Goal: Communication & Community: Answer question/provide support

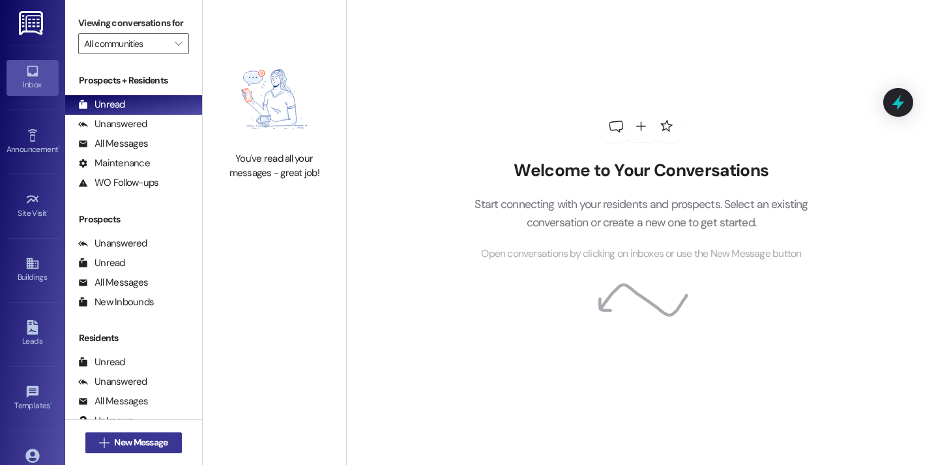
click at [138, 447] on span "New Message" at bounding box center [140, 442] width 53 height 14
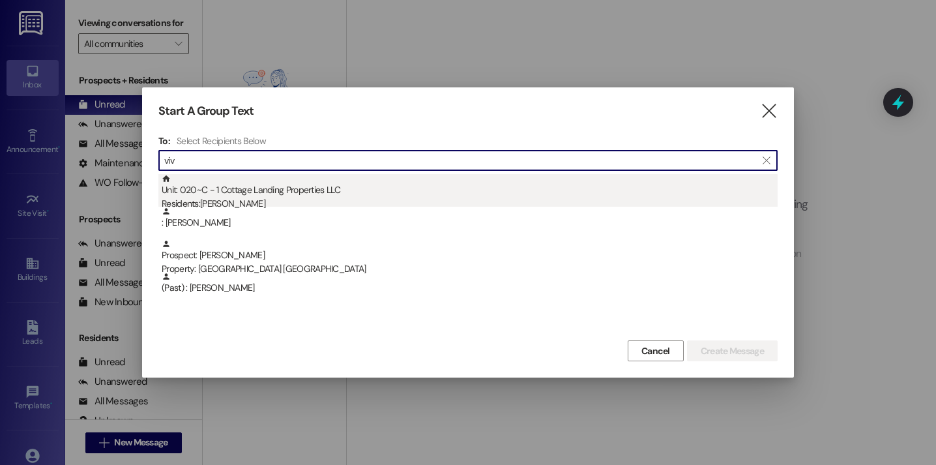
type input "viv"
click at [288, 186] on div "Unit: 020~C - 1 Cottage Landing Properties LLC Residents: Vivian Muller" at bounding box center [470, 192] width 616 height 37
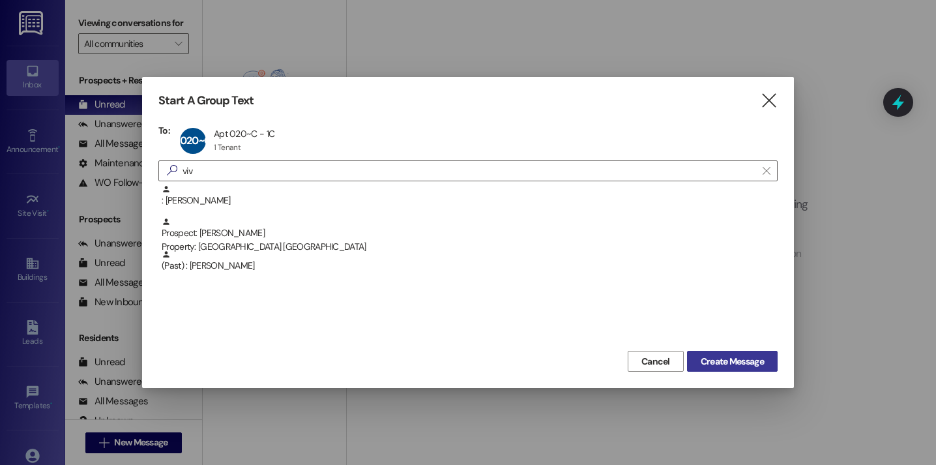
click at [714, 361] on span "Create Message" at bounding box center [732, 362] width 63 height 14
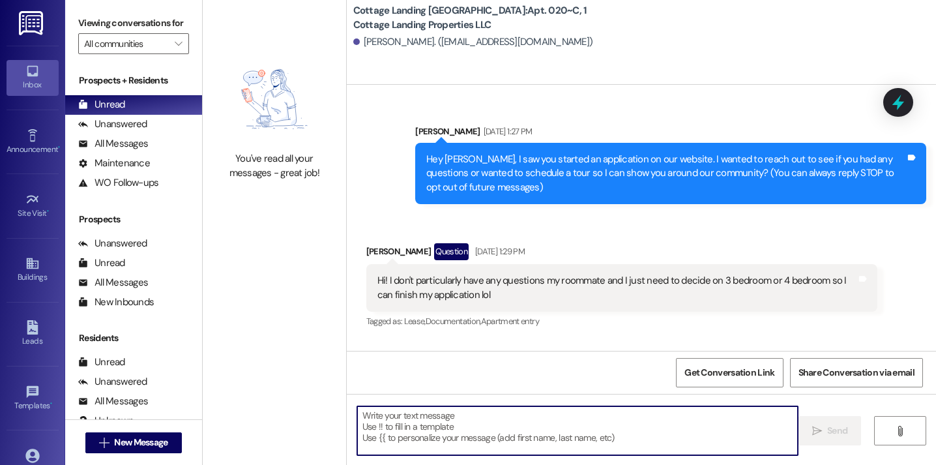
scroll to position [44488, 0]
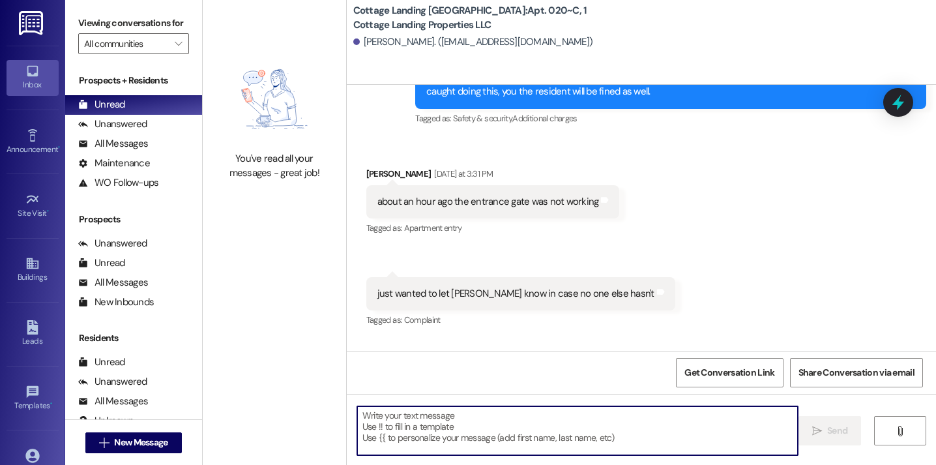
type textarea "G"
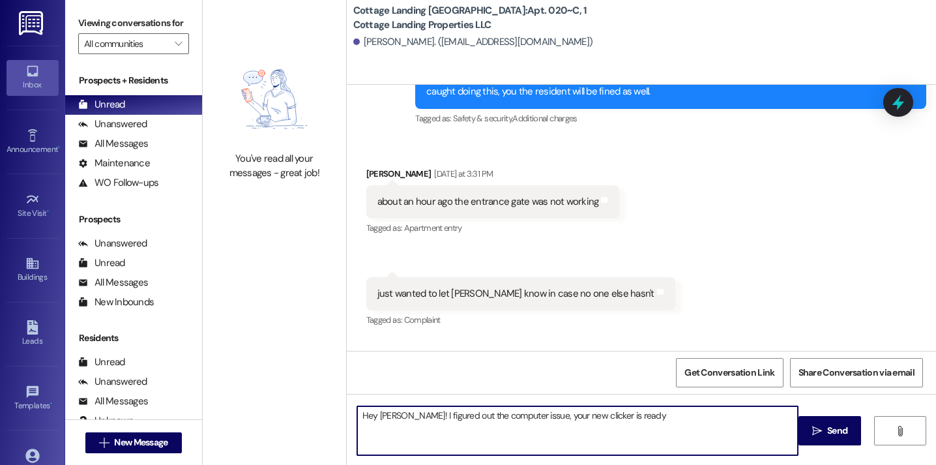
type textarea "Hey Vivian! I figured out the computer issue, your new clicker is ready!"
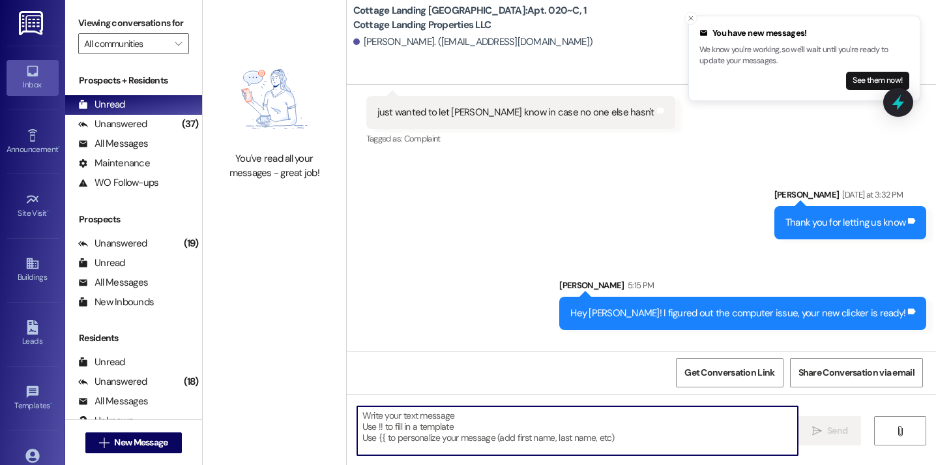
scroll to position [44669, 0]
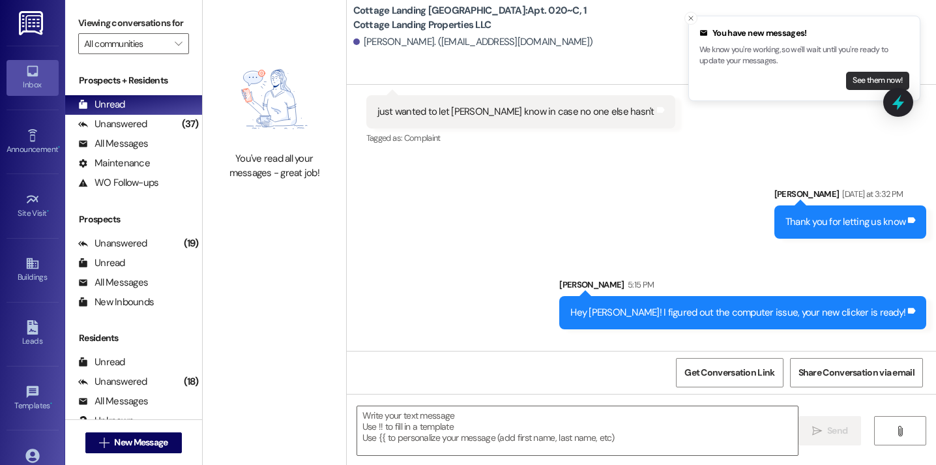
click at [882, 77] on button "See them now!" at bounding box center [877, 81] width 63 height 18
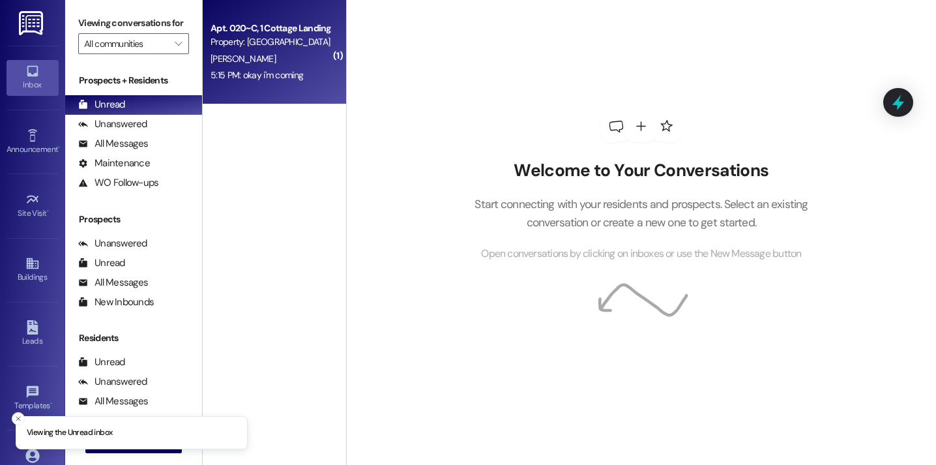
click at [279, 76] on div "5:15 PM: okay i'm coming 5:15 PM: okay i'm coming" at bounding box center [256, 75] width 93 height 12
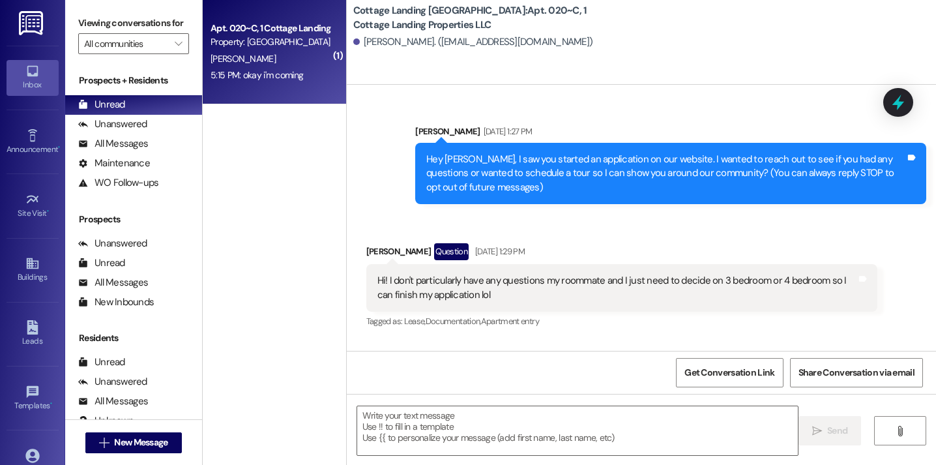
scroll to position [44688, 0]
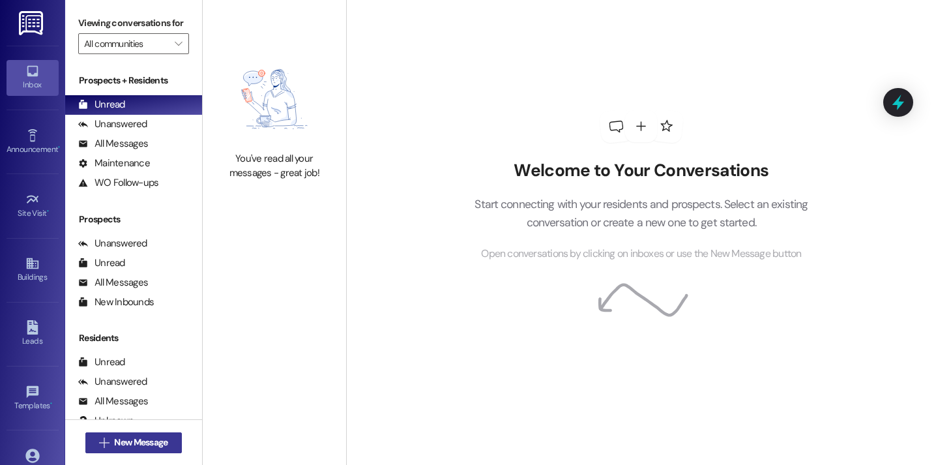
click at [145, 446] on span "New Message" at bounding box center [140, 442] width 53 height 14
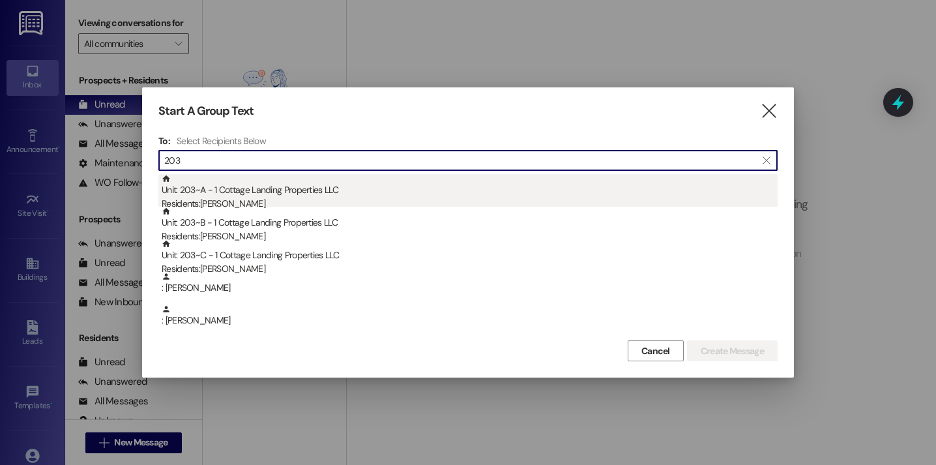
type input "203"
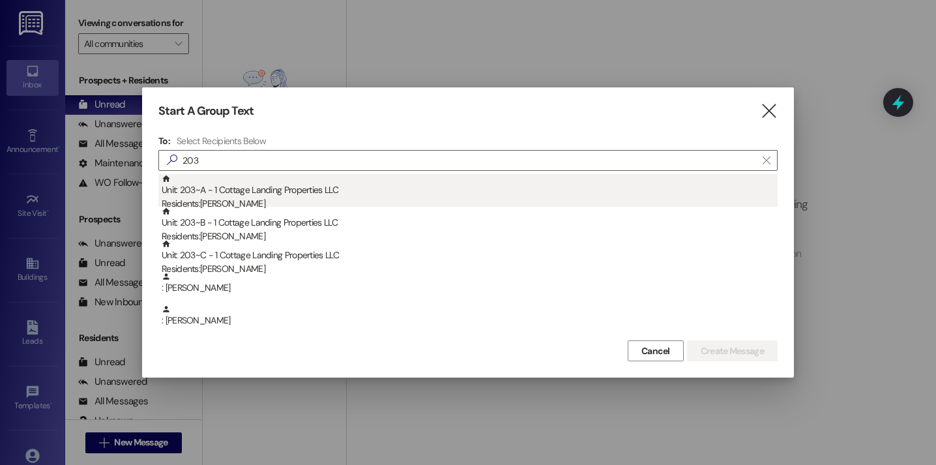
click at [245, 195] on div "Unit: 203~A - 1 Cottage Landing Properties LLC Residents: Rachel Morvant" at bounding box center [470, 192] width 616 height 37
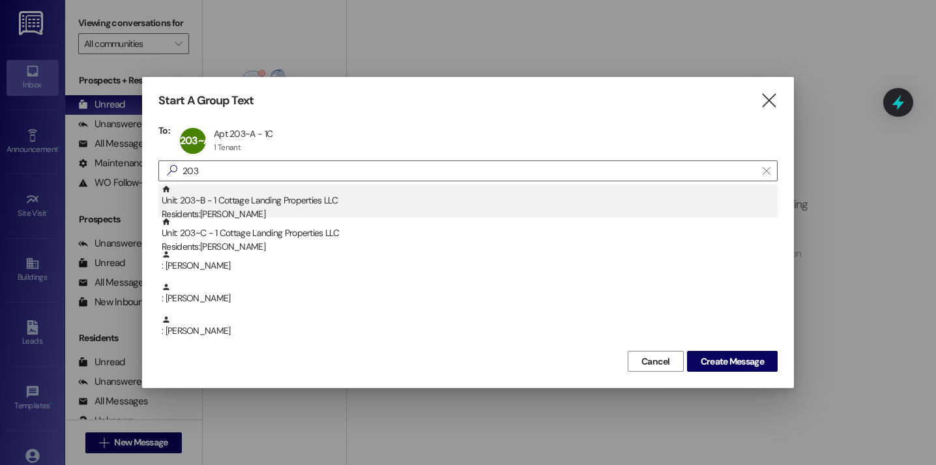
click at [245, 194] on div "Unit: 203~B - 1 Cottage Landing Properties LLC Residents: Apryl Barnes" at bounding box center [470, 202] width 616 height 37
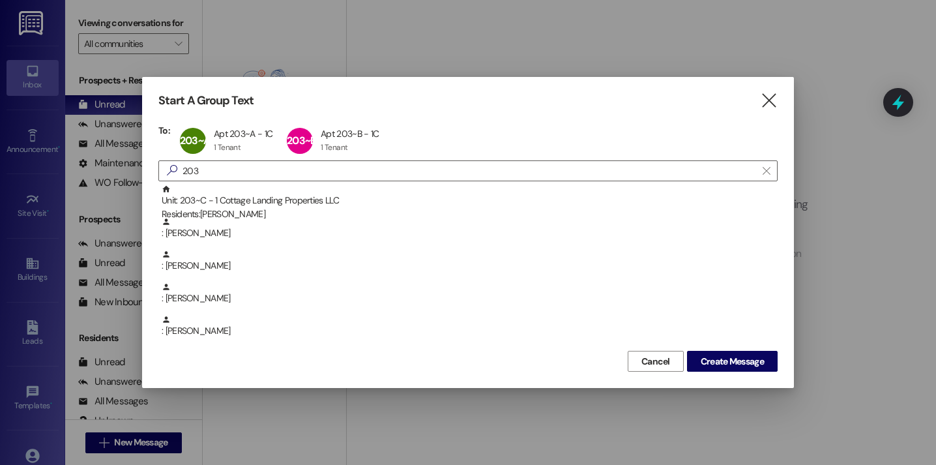
click at [245, 194] on div "Unit: 203~C - 1 Cottage Landing Properties LLC Residents: Alyssa Braxton" at bounding box center [470, 202] width 616 height 37
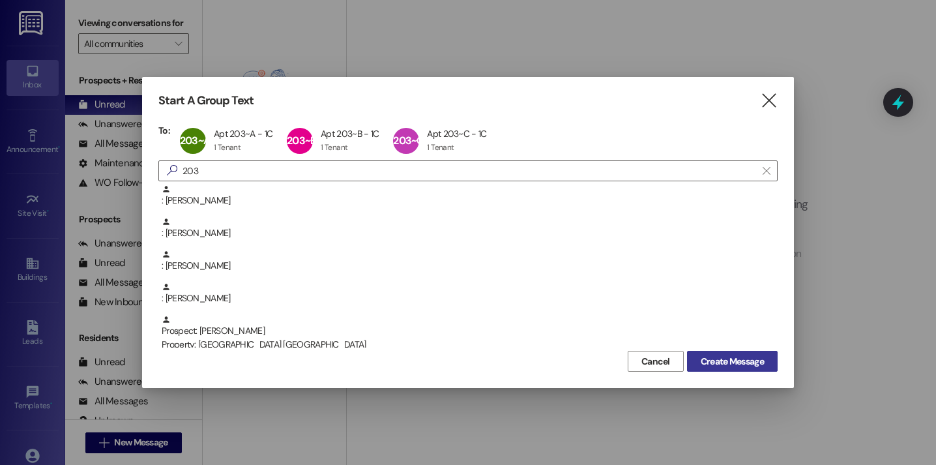
click at [743, 353] on button "Create Message" at bounding box center [732, 361] width 91 height 21
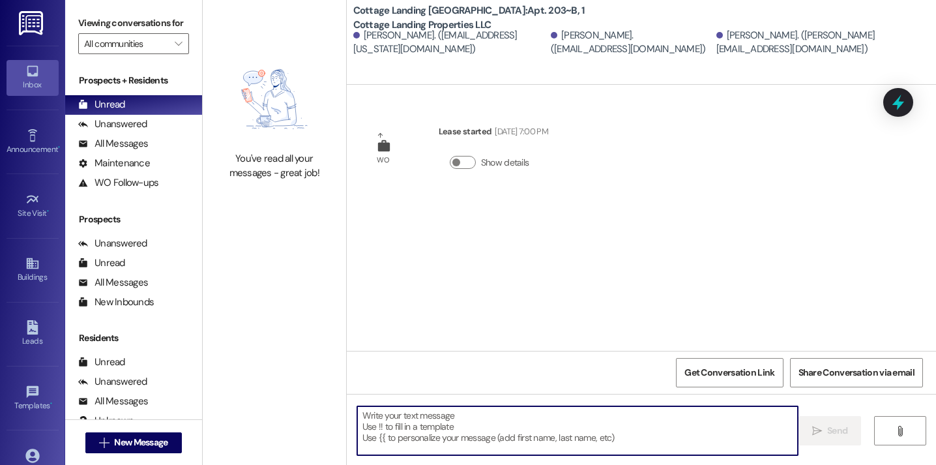
click at [421, 452] on textarea at bounding box center [577, 430] width 441 height 49
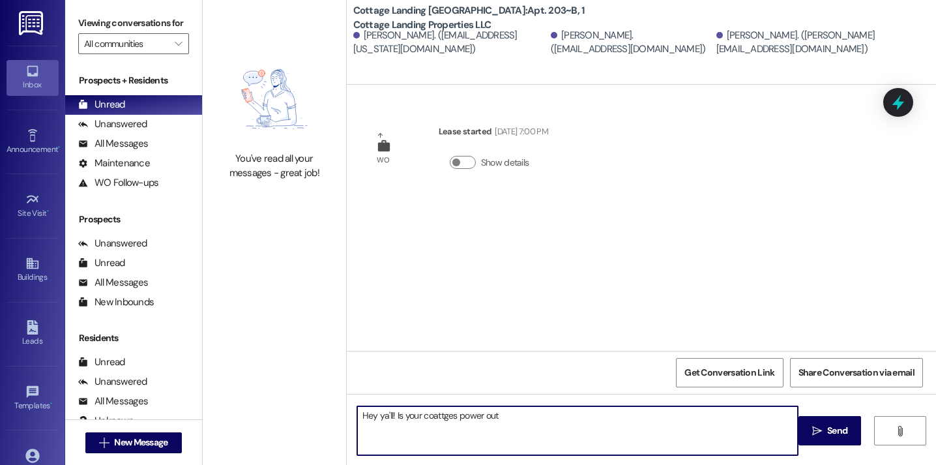
type textarea "Hey ya'll! Is your coattges power out?"
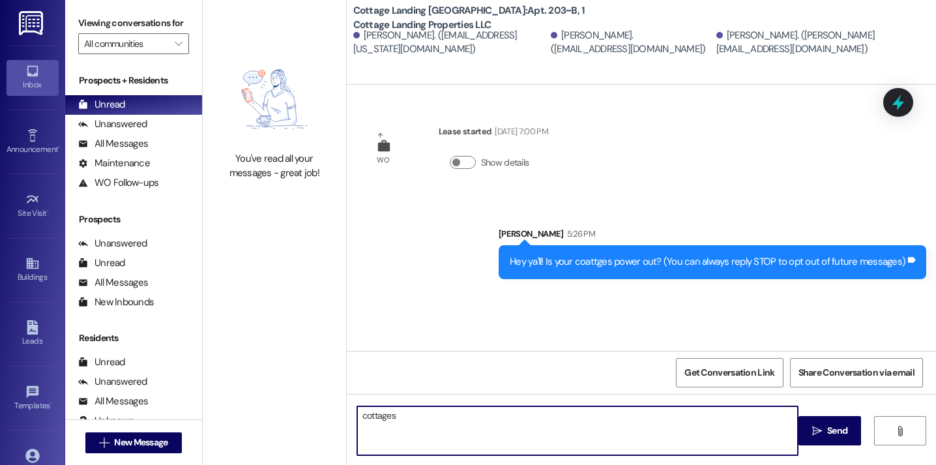
type textarea "cottages*"
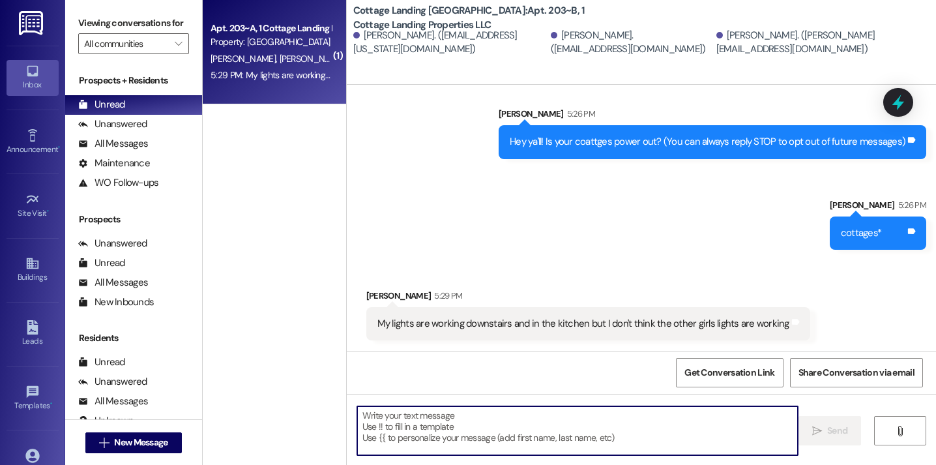
scroll to position [118, 0]
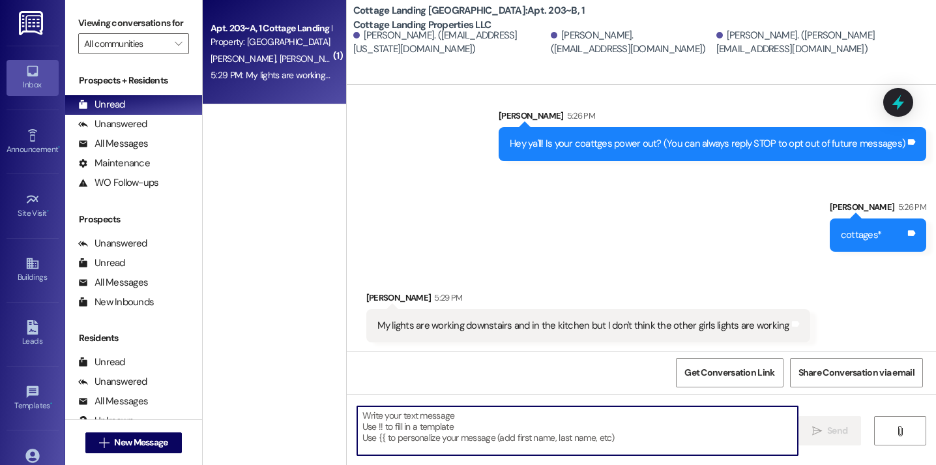
click at [487, 437] on textarea at bounding box center [577, 430] width 441 height 49
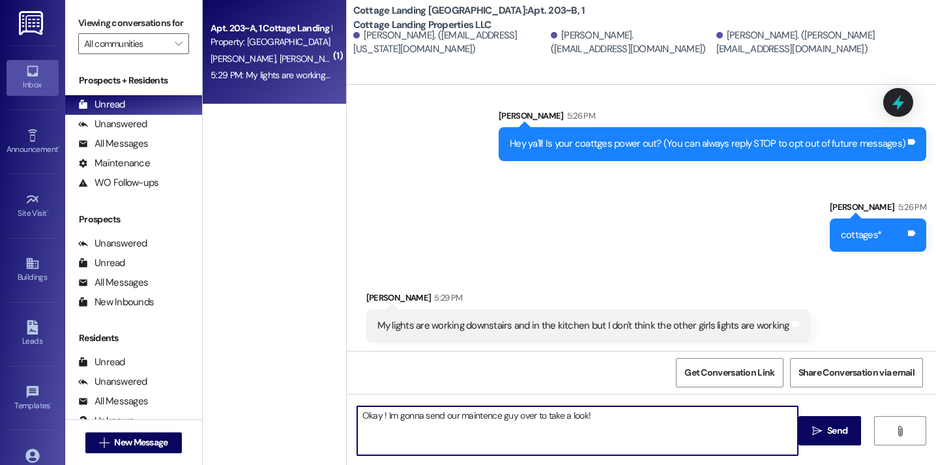
click at [476, 420] on textarea "Okay ! Im gonna send our maintence guy over to take a look!" at bounding box center [577, 430] width 441 height 49
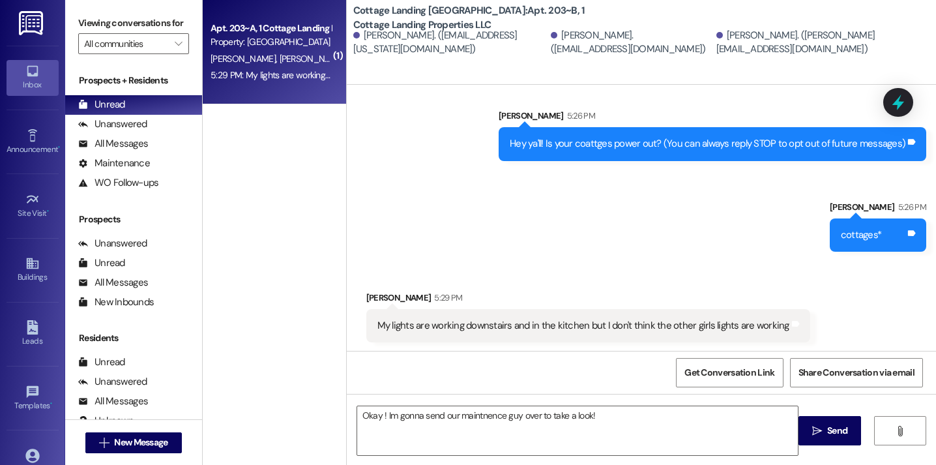
click at [852, 415] on div "Okay ! Im gonna send our maintnence guy over to take a look!  Send " at bounding box center [641, 443] width 589 height 98
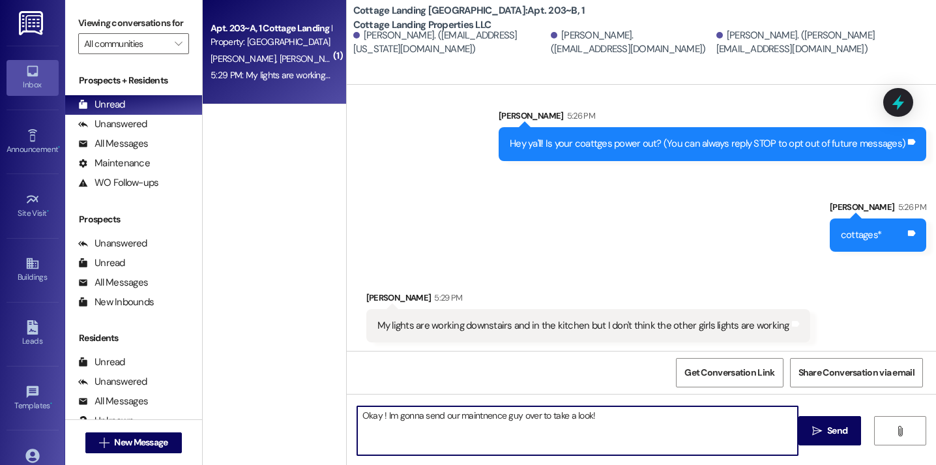
click at [474, 420] on textarea "Okay ! Im gonna send our maintnence guy over to take a look!" at bounding box center [577, 430] width 441 height 49
type textarea "Okay ! Im gonna send our maintenence guy over to take a look!"
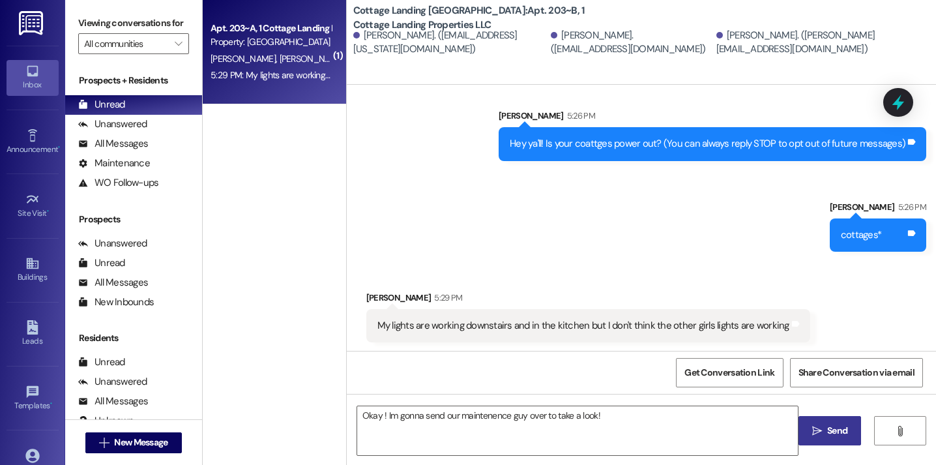
click at [822, 441] on button " Send" at bounding box center [829, 430] width 63 height 29
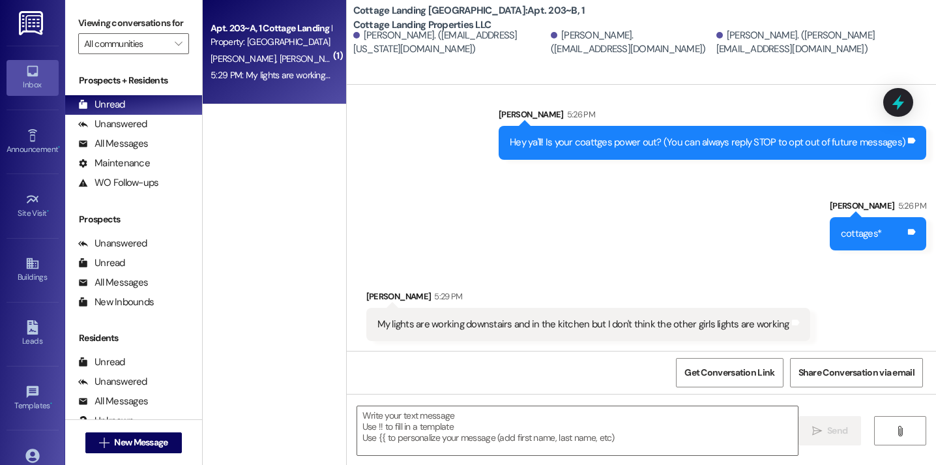
scroll to position [211, 0]
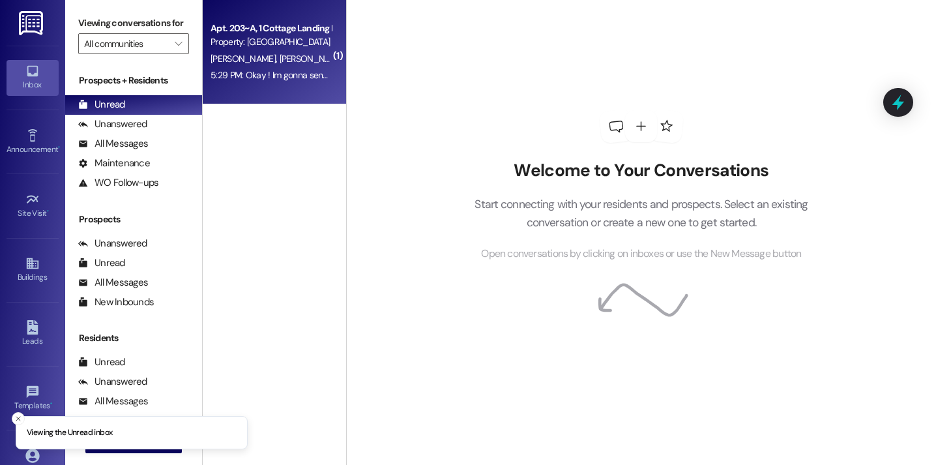
click at [257, 67] on div "5:29 PM: Okay ! Im gonna send our maintenence guy over to take a look! 5:29 PM:…" at bounding box center [270, 75] width 123 height 16
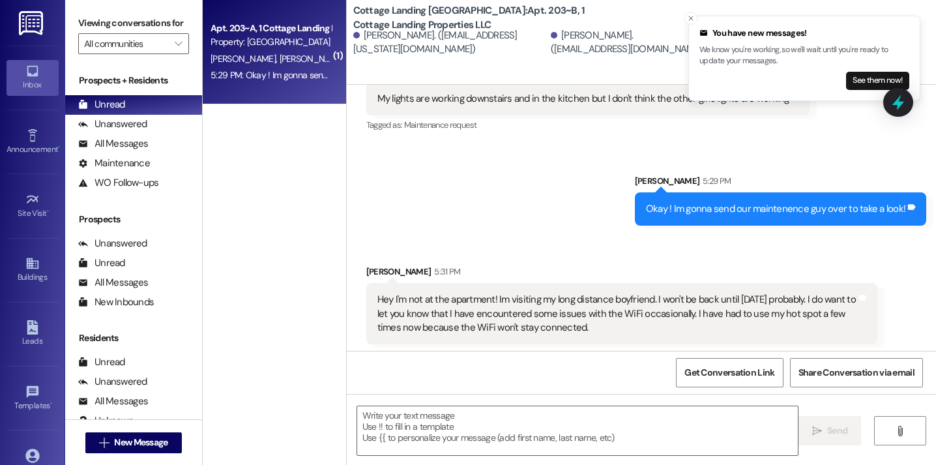
scroll to position [330, 0]
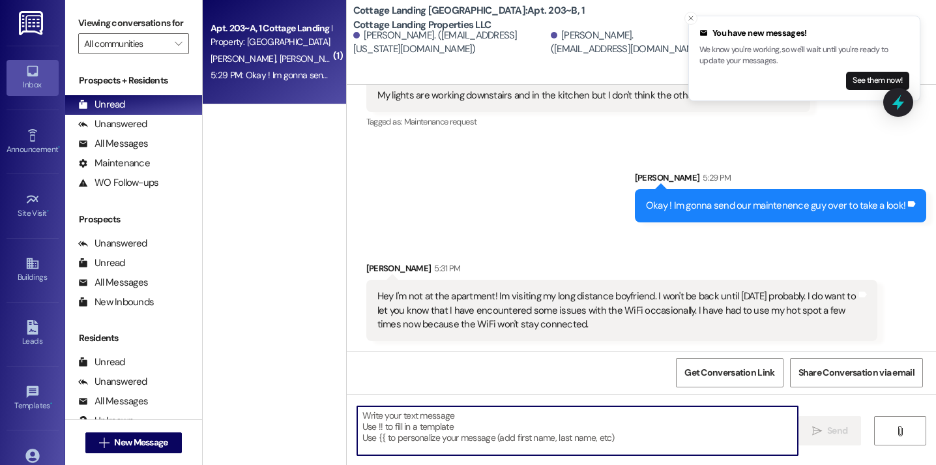
click at [493, 410] on textarea at bounding box center [577, 430] width 441 height 49
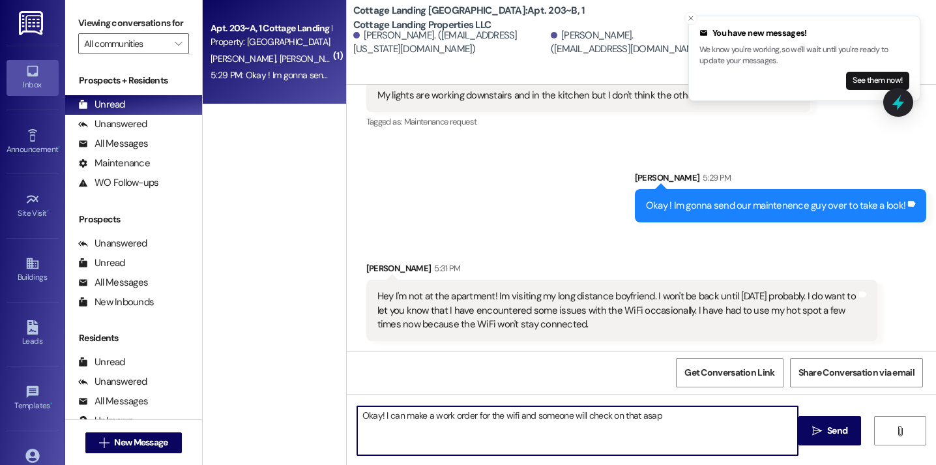
type textarea "Okay! I can make a work order for the wifi and someone will check on that asap!"
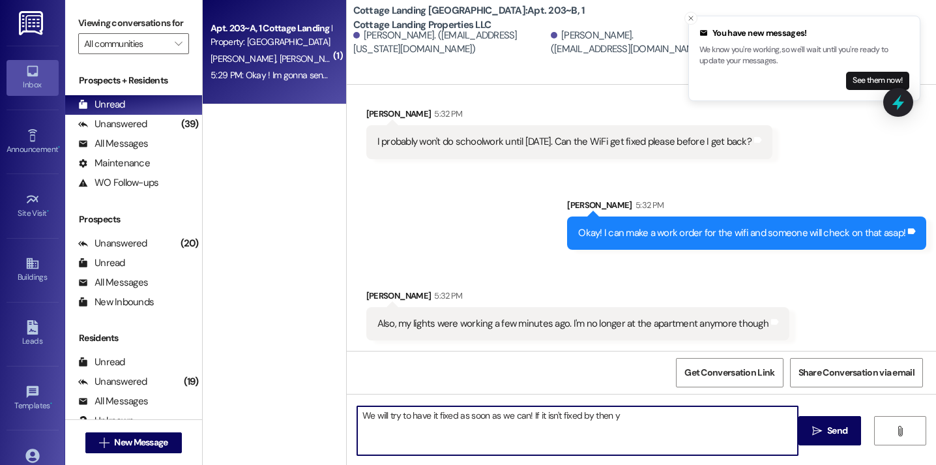
scroll to position [602, 0]
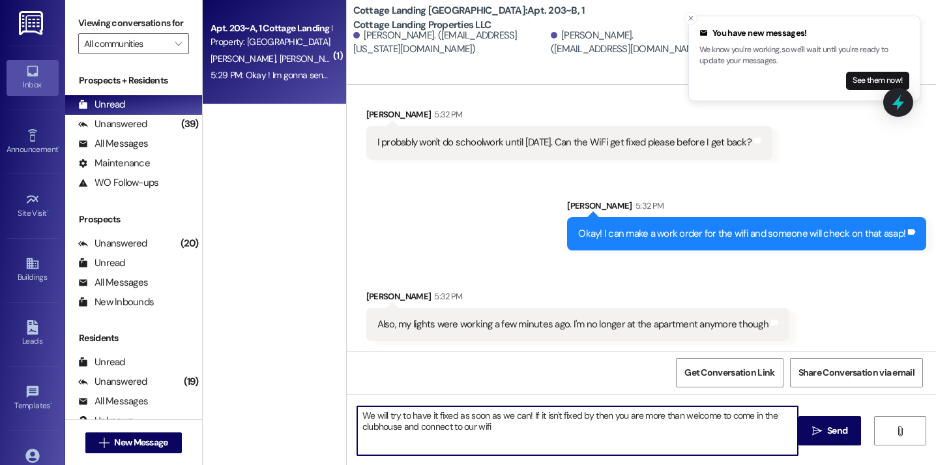
type textarea "We will try to have it fixed as soon as we can! If it isn't fixed by then you a…"
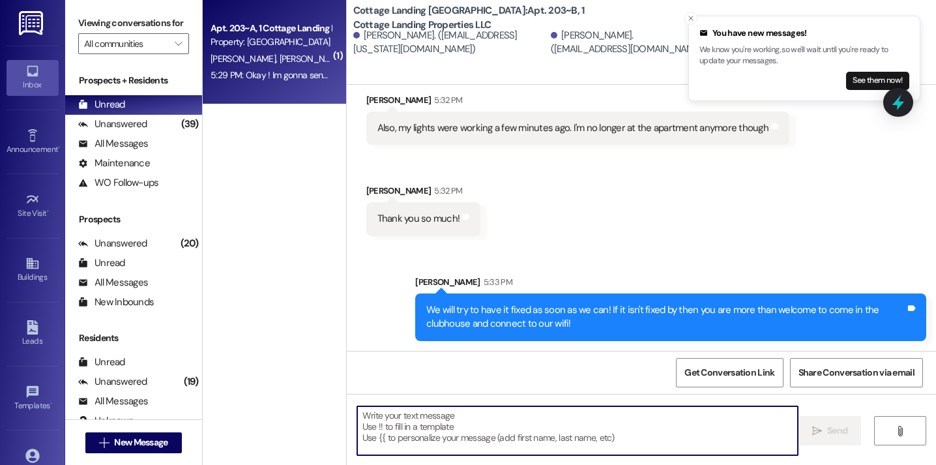
scroll to position [795, 0]
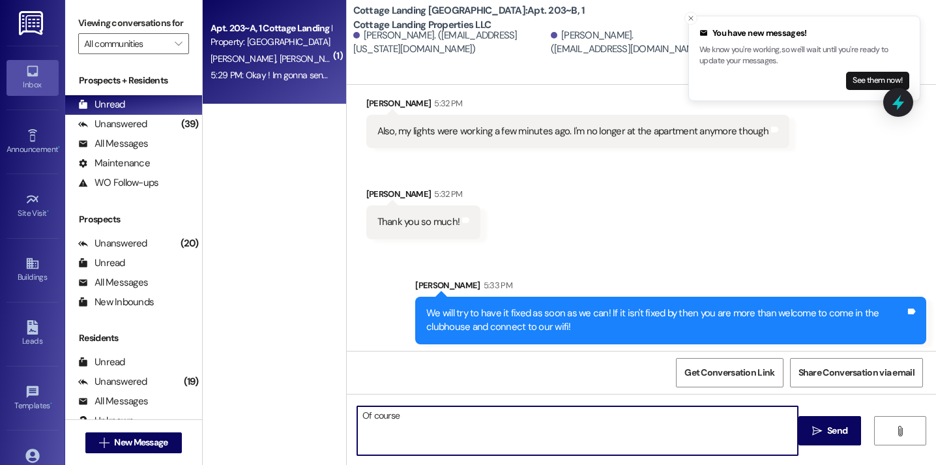
type textarea "Of course!"
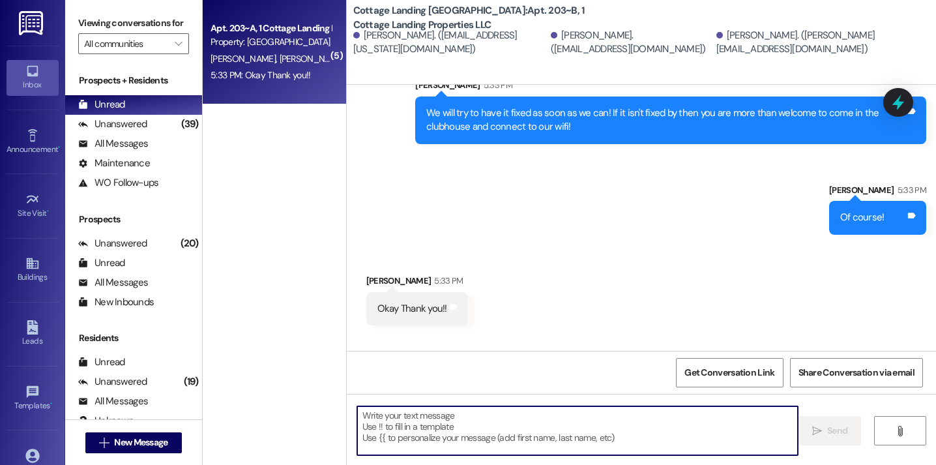
scroll to position [1085, 0]
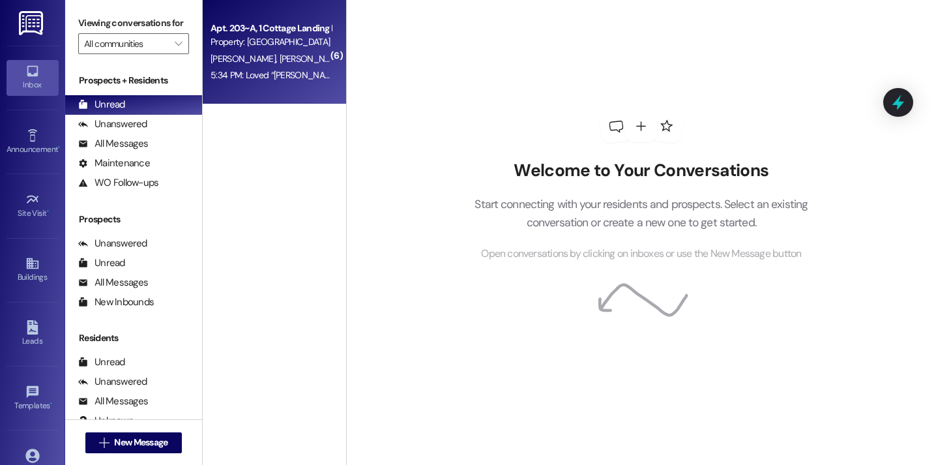
click at [236, 35] on div "Apt. 203~A, 1 Cottage Landing Properties LLC" at bounding box center [270, 29] width 121 height 14
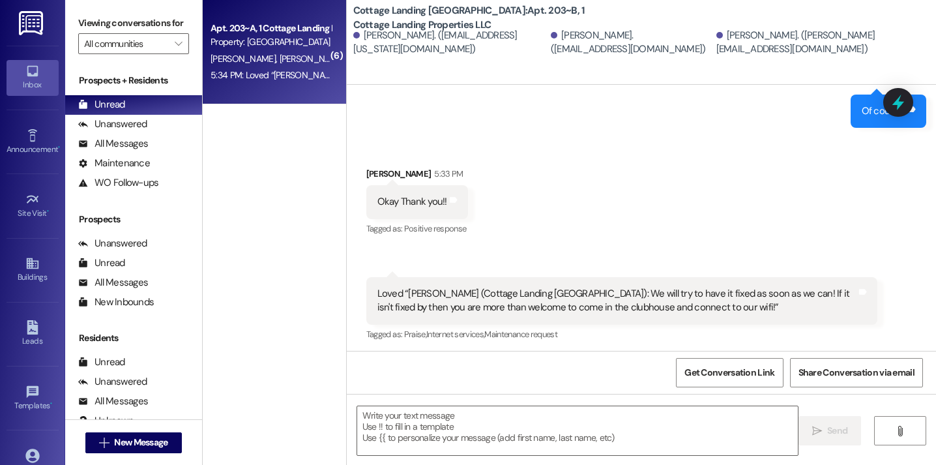
scroll to position [1159, 0]
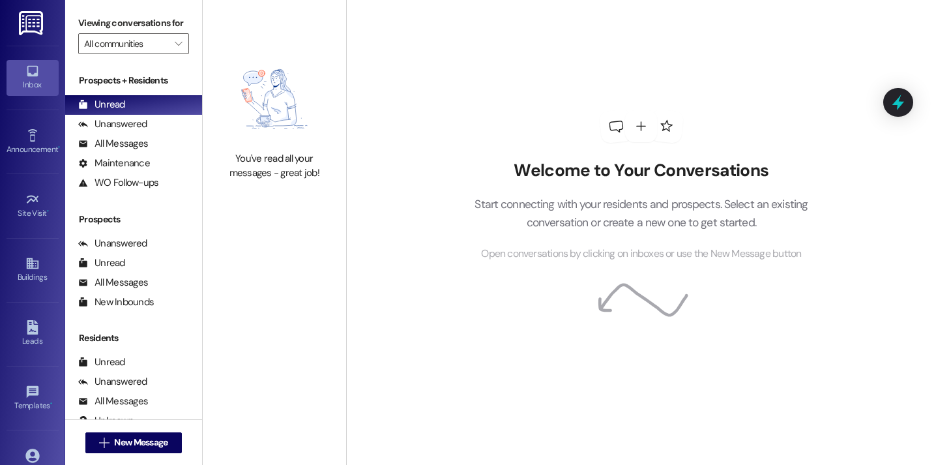
click at [53, 0] on div "Inbox Go to Inbox Announcement • Send A Text Announcement Site Visit • Go to Si…" at bounding box center [32, 232] width 65 height 465
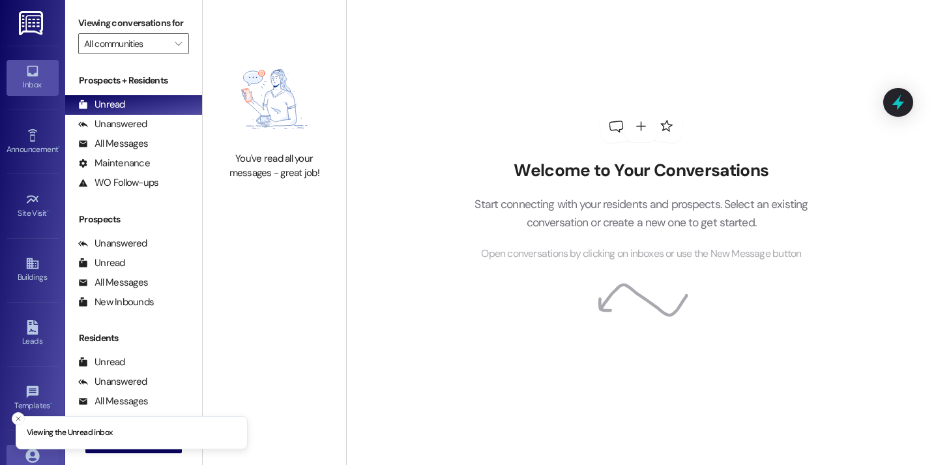
click at [38, 456] on div "Viewing the Unread inbox Inbox Go to Inbox Announcement • Send A Text Announcem…" at bounding box center [468, 232] width 936 height 465
click at [27, 450] on icon at bounding box center [32, 455] width 14 height 14
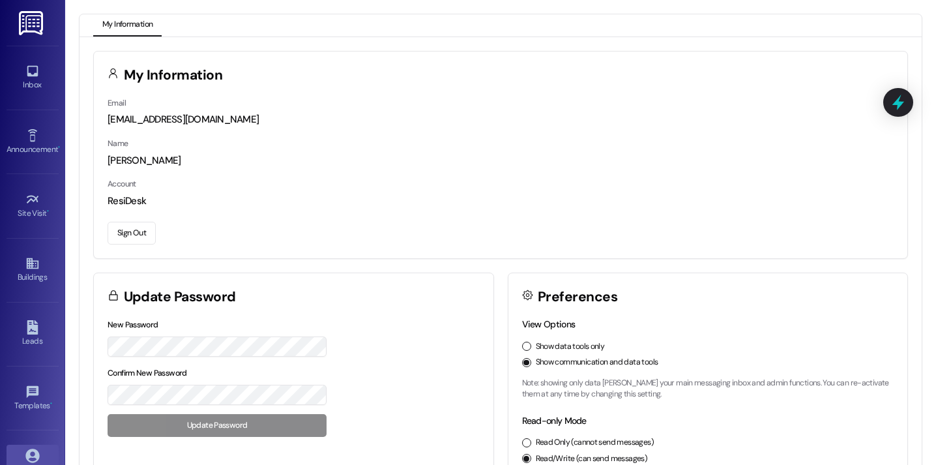
click at [137, 231] on button "Sign Out" at bounding box center [132, 233] width 48 height 23
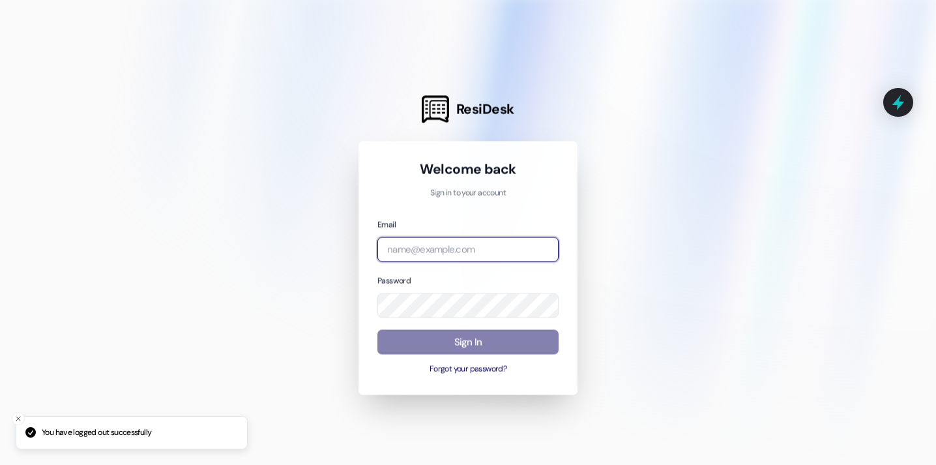
type input "[EMAIL_ADDRESS][DOMAIN_NAME]"
